Goal: Task Accomplishment & Management: Complete application form

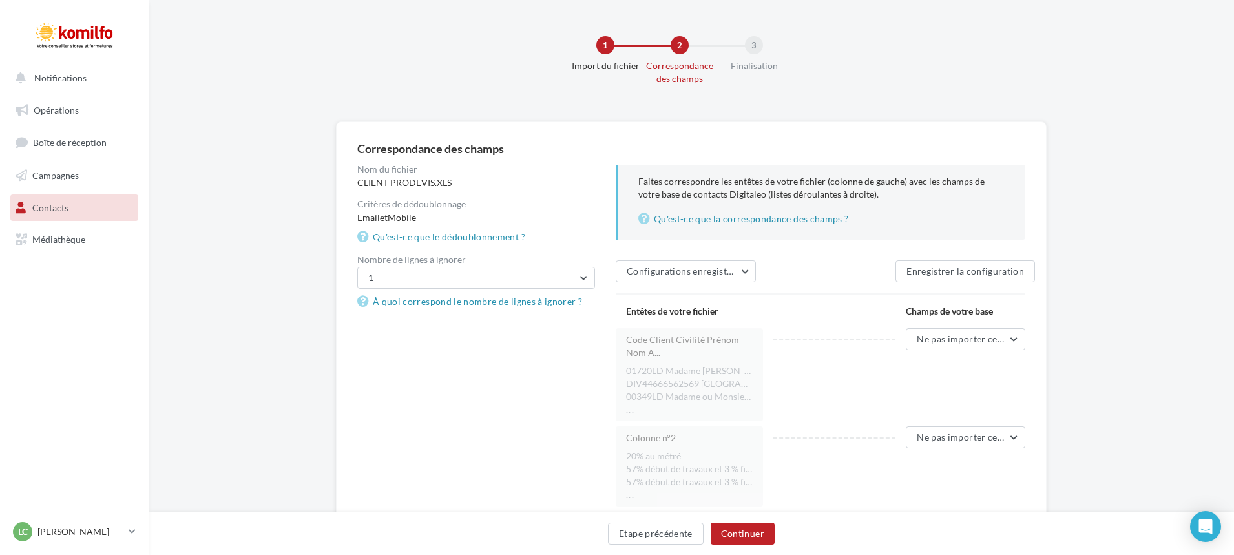
scroll to position [186, 0]
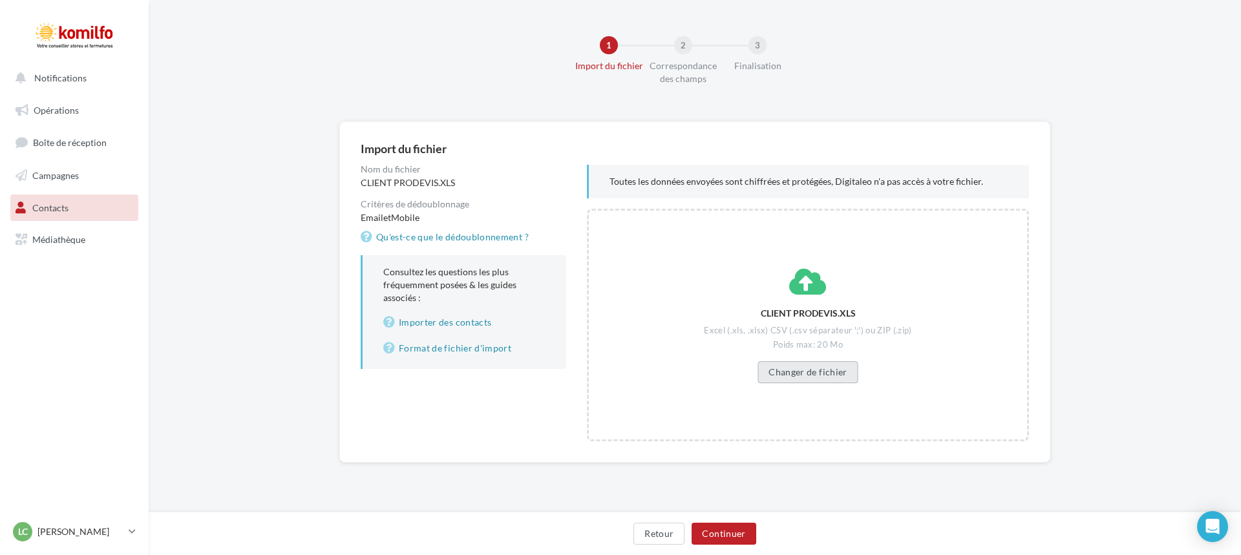
click at [801, 368] on button "Changer de fichier" at bounding box center [807, 372] width 100 height 22
click at [729, 537] on button "Continuer" at bounding box center [723, 534] width 64 height 22
click at [850, 368] on button "Changer de fichier" at bounding box center [807, 372] width 100 height 22
click at [735, 527] on button "Continuer" at bounding box center [723, 534] width 64 height 22
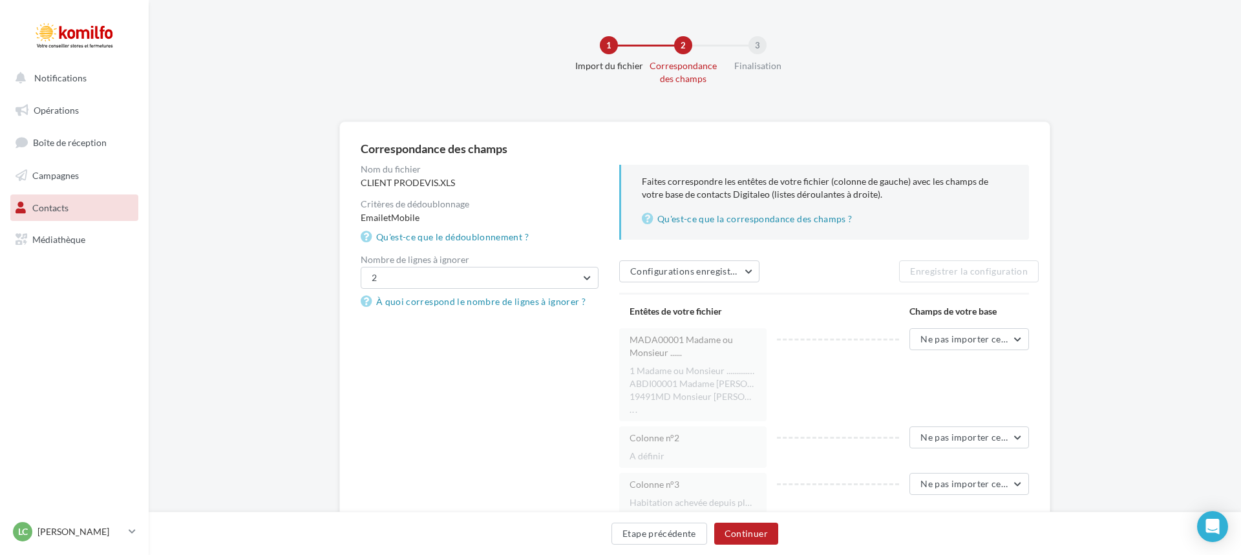
click at [885, 314] on div "Entêtes de votre fichier Champs de votre base" at bounding box center [829, 312] width 420 height 34
click at [711, 308] on div "Entêtes de votre fichier" at bounding box center [692, 312] width 147 height 34
click at [980, 337] on span "Ne pas importer cette colonne" at bounding box center [981, 338] width 128 height 11
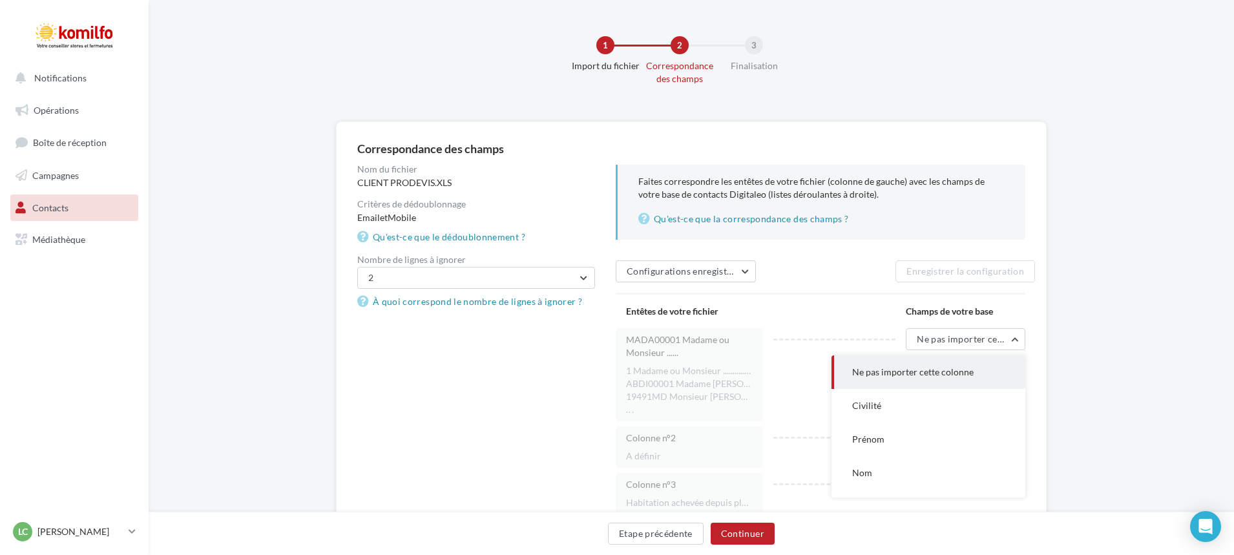
click at [684, 409] on li "..." at bounding box center [689, 409] width 127 height 13
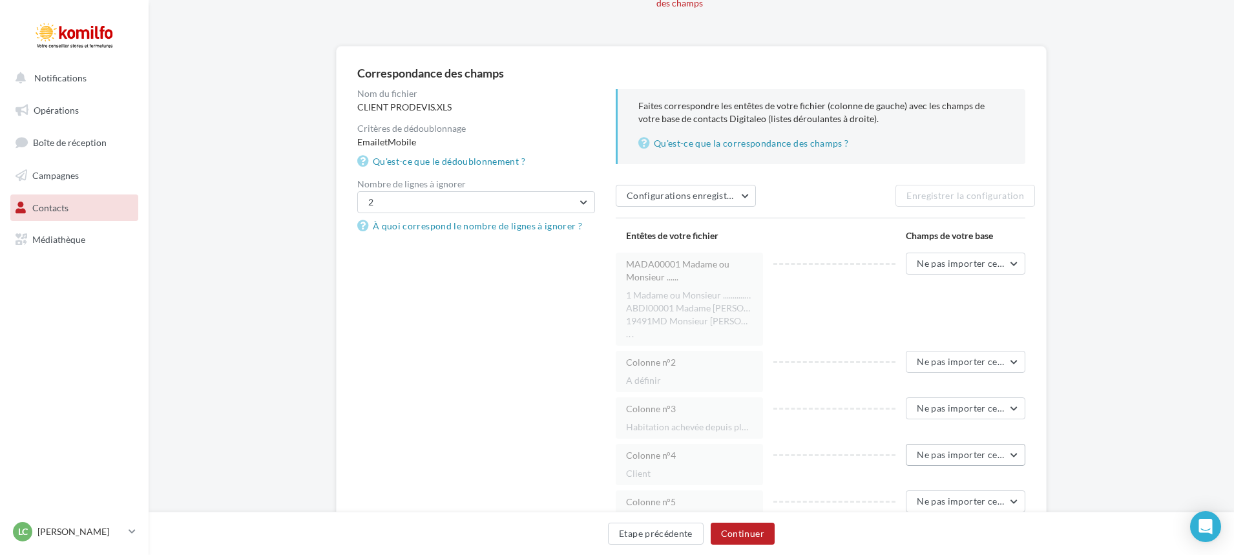
scroll to position [194, 0]
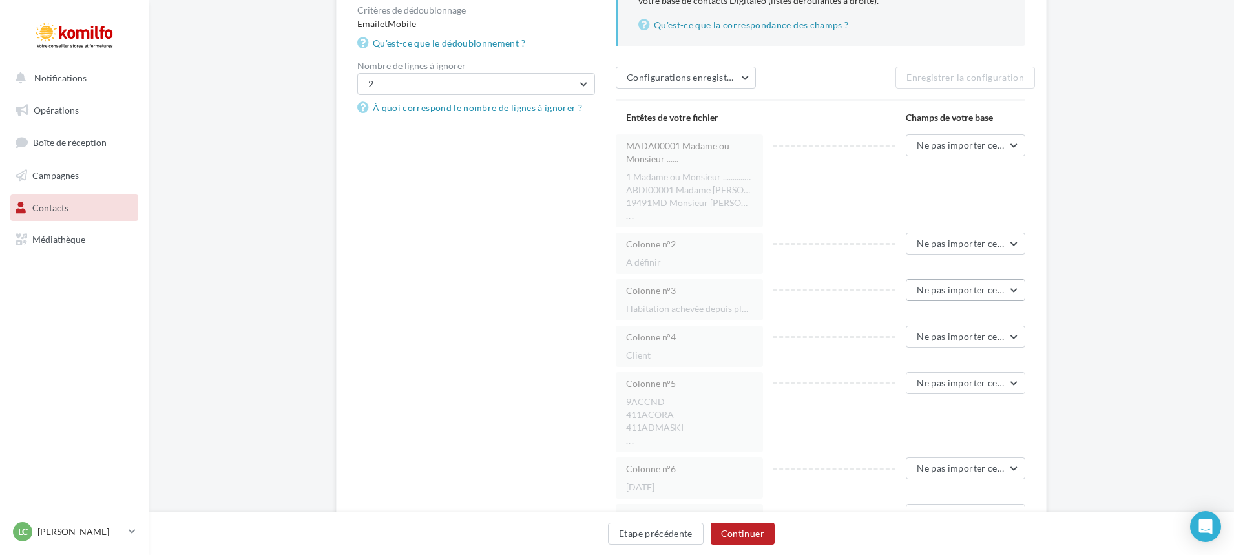
click at [984, 291] on span "Ne pas importer cette colonne" at bounding box center [981, 289] width 128 height 11
drag, startPoint x: 711, startPoint y: 316, endPoint x: 746, endPoint y: 327, distance: 36.6
click at [713, 319] on div "Colonne n°3 Habitation achevée depuis plus de 2 ans" at bounding box center [689, 299] width 147 height 41
click at [962, 339] on span "Ne pas importer cette colonne" at bounding box center [981, 336] width 128 height 11
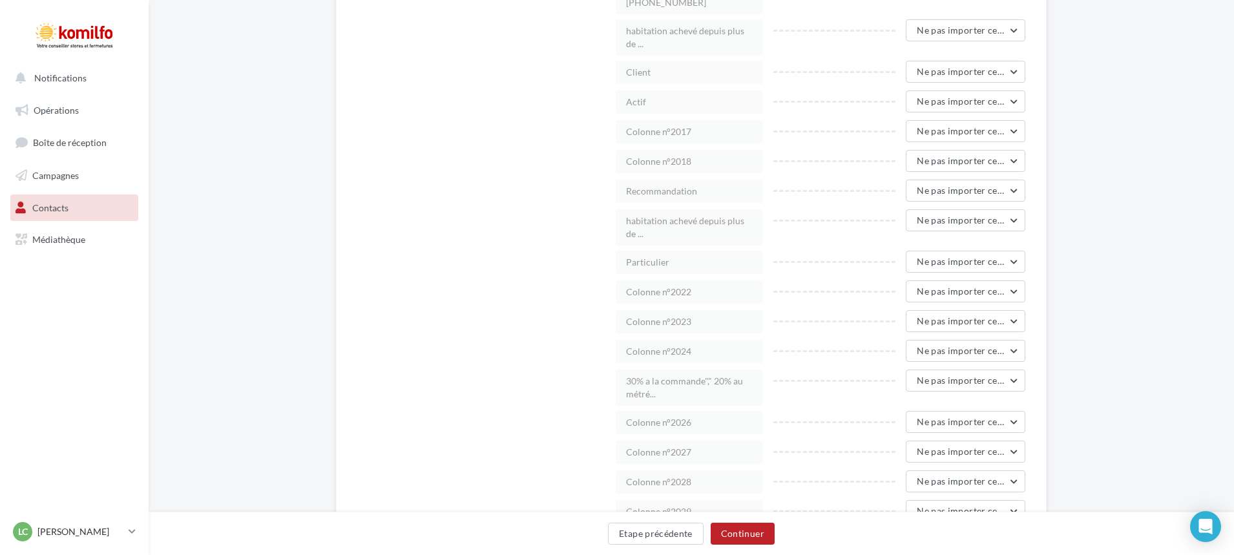
scroll to position [24685, 0]
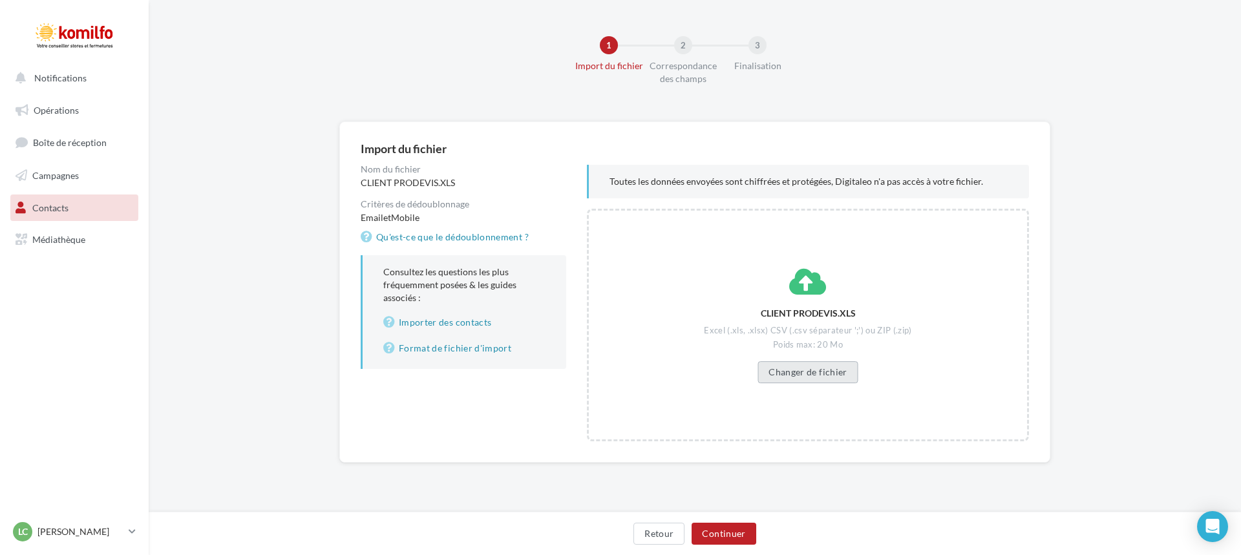
click at [812, 370] on button "Changer de fichier" at bounding box center [807, 372] width 100 height 22
click at [718, 531] on button "Continuer" at bounding box center [723, 534] width 64 height 22
